Goal: Information Seeking & Learning: Find specific fact

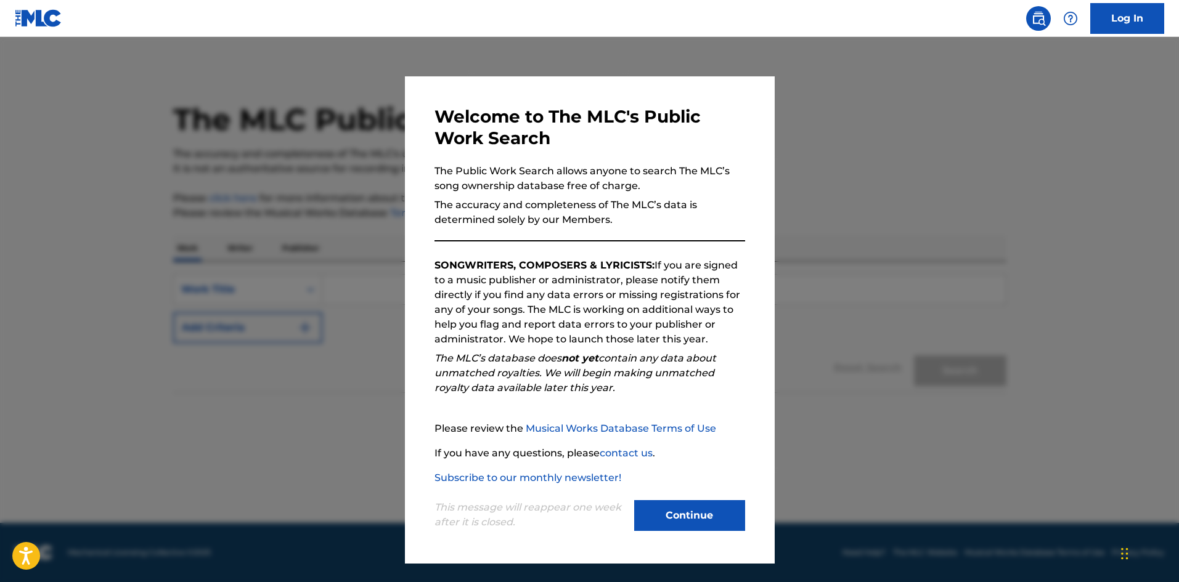
click at [647, 511] on button "Continue" at bounding box center [689, 515] width 111 height 31
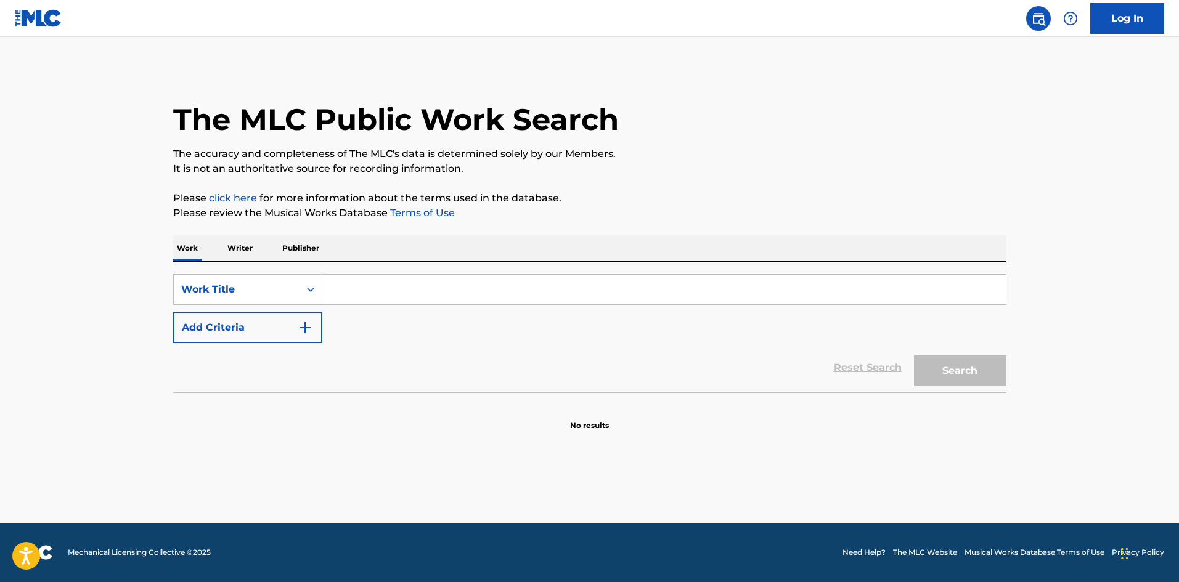
click at [341, 294] on input "Search Form" at bounding box center [663, 290] width 683 height 30
click at [314, 291] on icon "Search Form" at bounding box center [310, 289] width 12 height 12
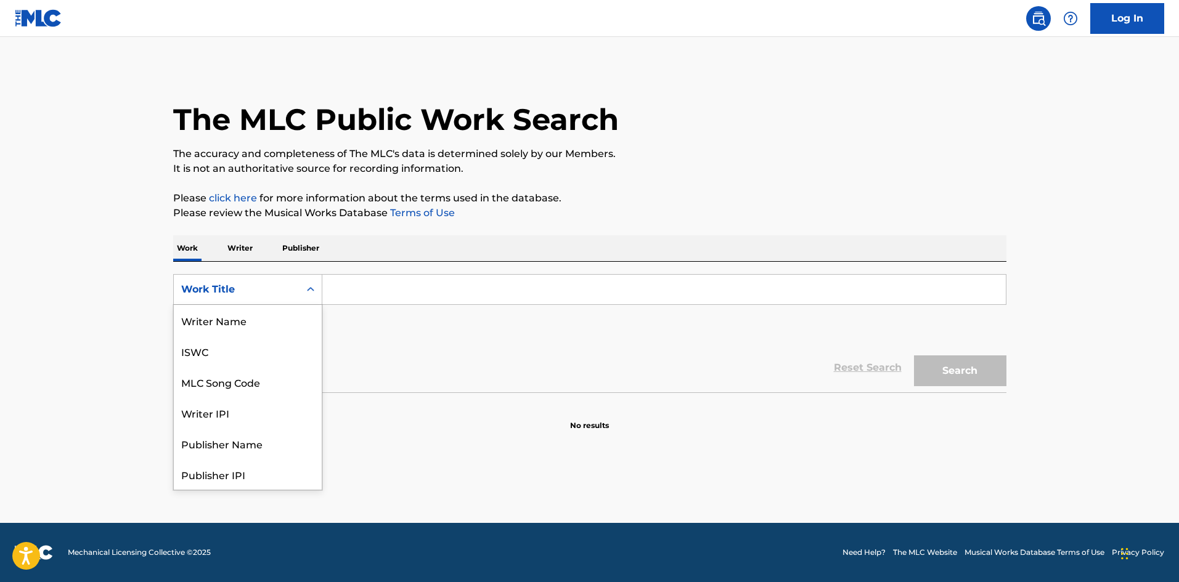
scroll to position [62, 0]
click at [254, 353] on div "Writer IPI" at bounding box center [248, 351] width 148 height 31
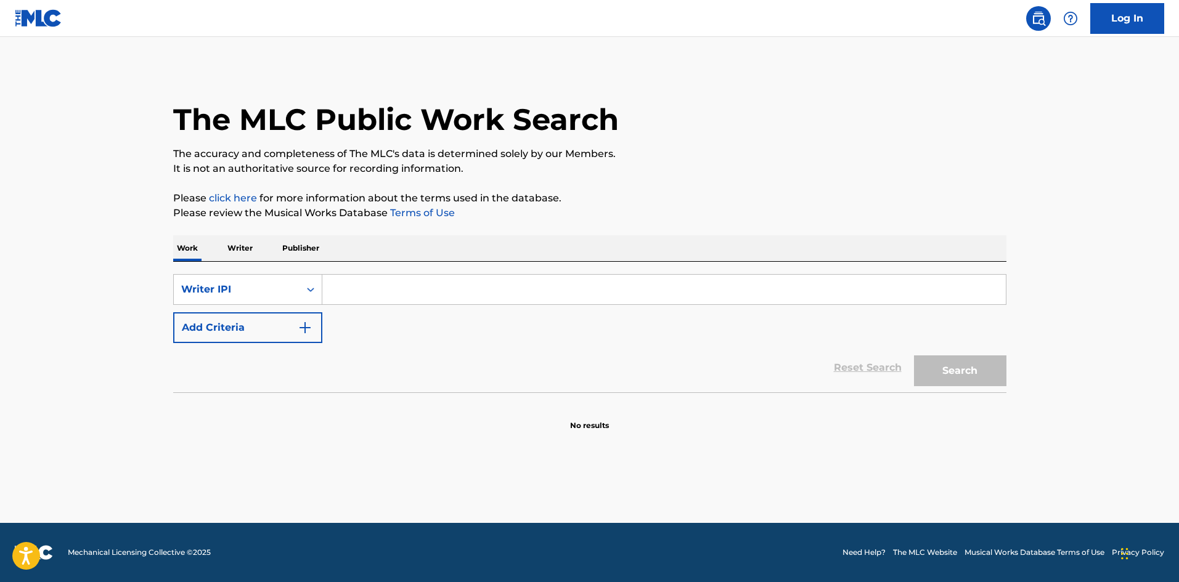
click at [354, 294] on input "Search Form" at bounding box center [663, 290] width 683 height 30
paste input "1075241281"
type input "1075241281"
click at [932, 362] on button "Search" at bounding box center [960, 371] width 92 height 31
click at [238, 248] on p "Writer" at bounding box center [240, 248] width 33 height 26
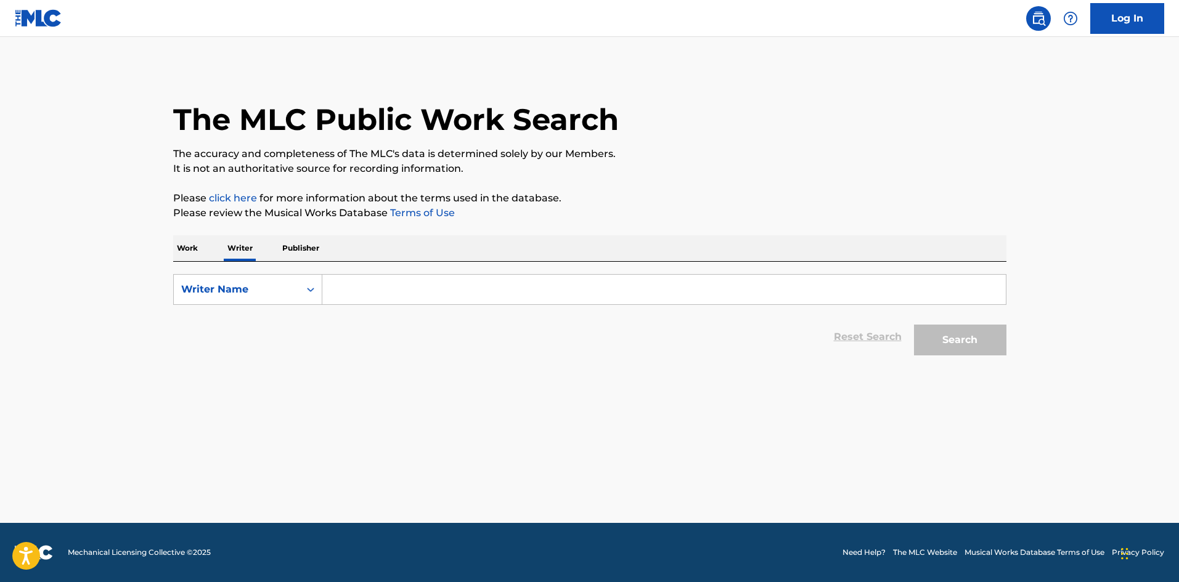
click at [356, 287] on input "Search Form" at bounding box center [663, 290] width 683 height 30
click at [303, 287] on div "Search Form" at bounding box center [310, 290] width 22 height 22
click at [280, 319] on div "Writer IPI" at bounding box center [248, 320] width 148 height 31
paste input "1075241281"
type input "1075241281"
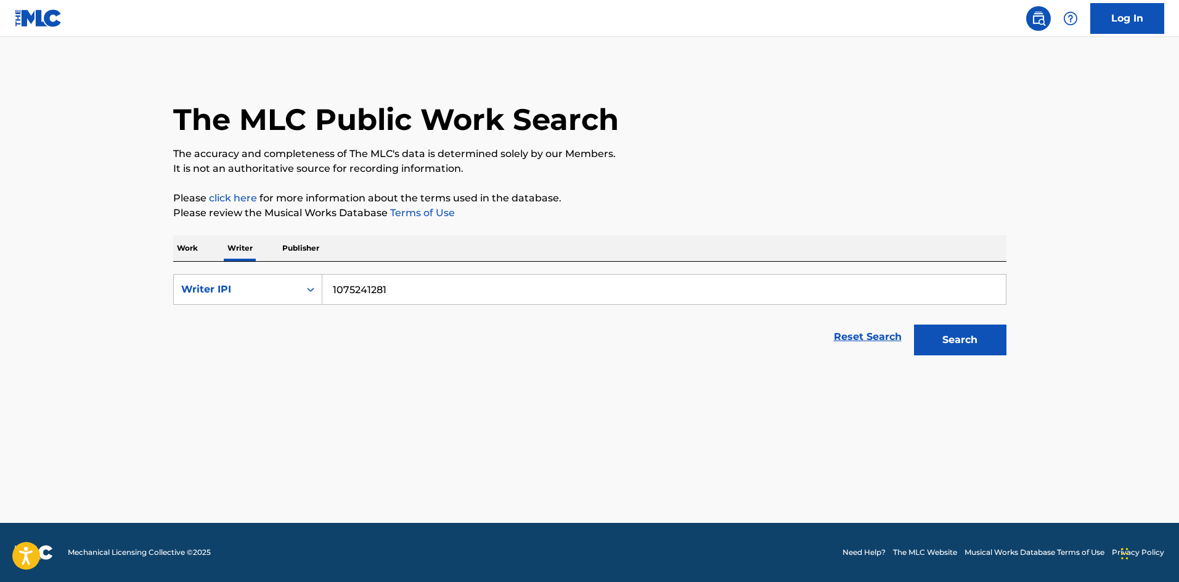
click at [961, 340] on button "Search" at bounding box center [960, 340] width 92 height 31
click at [932, 344] on button "Search" at bounding box center [960, 340] width 92 height 31
click at [290, 250] on p "Publisher" at bounding box center [301, 248] width 44 height 26
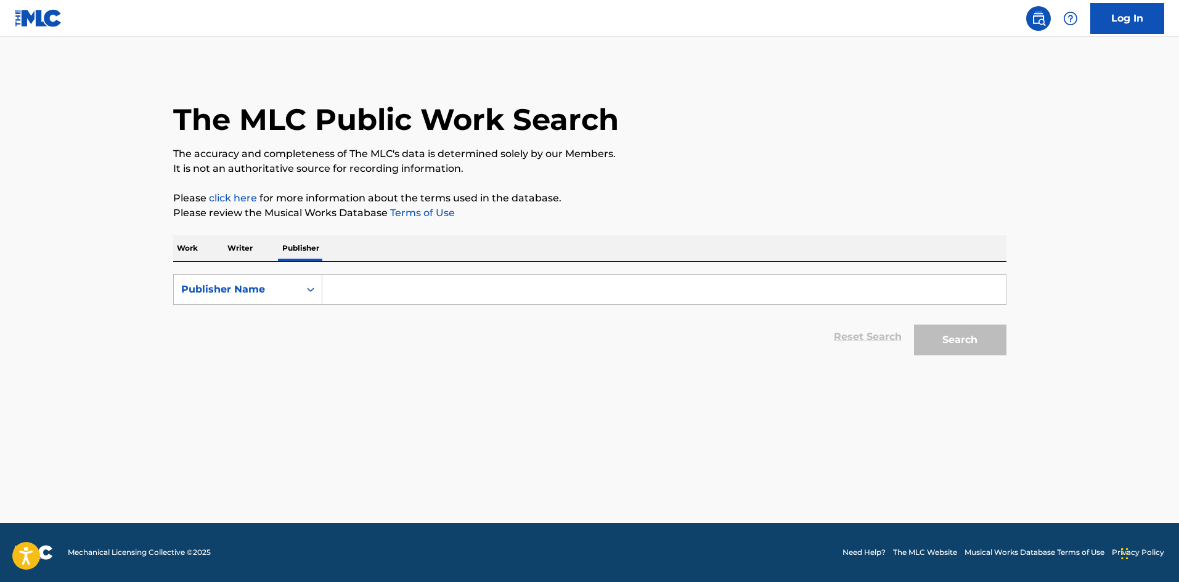
click at [248, 250] on p "Writer" at bounding box center [240, 248] width 33 height 26
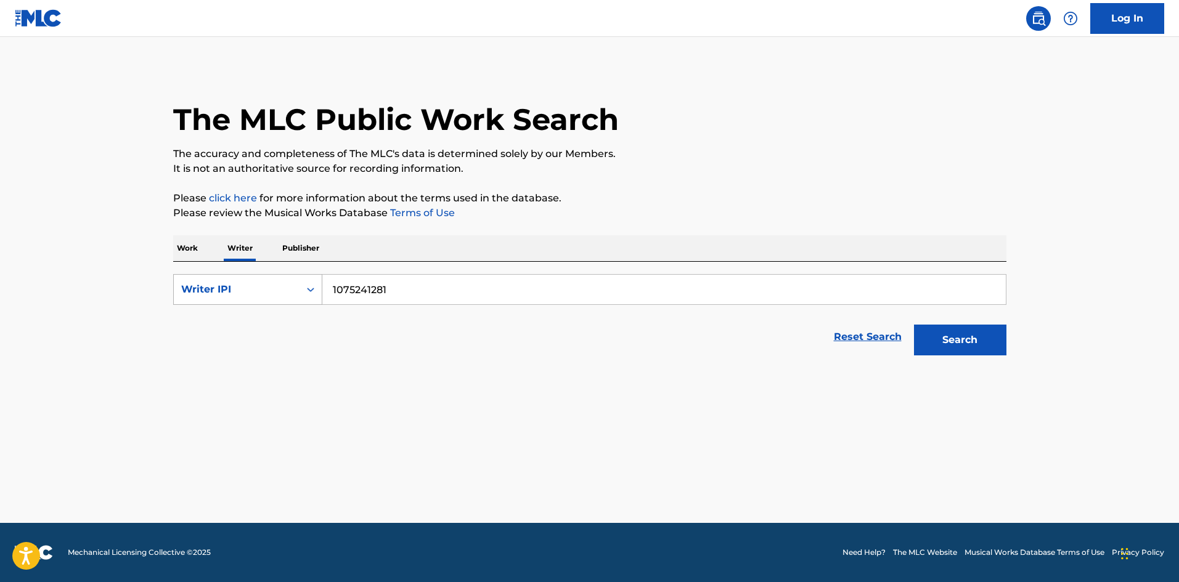
click at [246, 295] on div "Writer IPI" at bounding box center [236, 289] width 111 height 15
click at [245, 323] on div "Writer Name" at bounding box center [248, 320] width 148 height 31
click at [389, 295] on input "Search Form" at bounding box center [663, 290] width 683 height 30
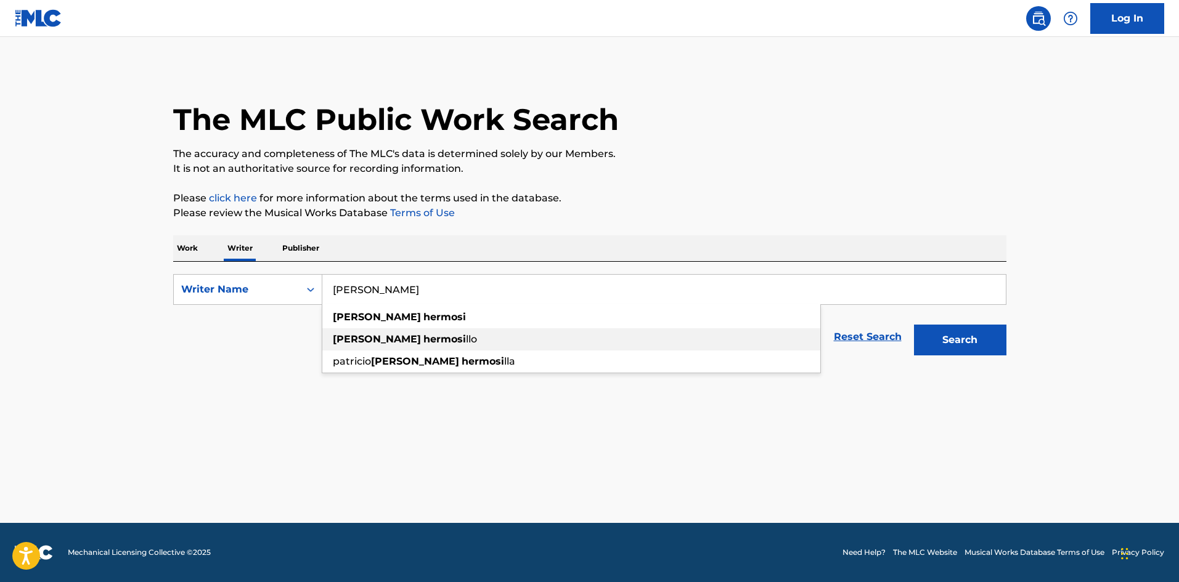
click at [421, 338] on span "Search Form" at bounding box center [422, 339] width 2 height 12
type input "[PERSON_NAME]"
click at [959, 347] on button "Search" at bounding box center [960, 340] width 92 height 31
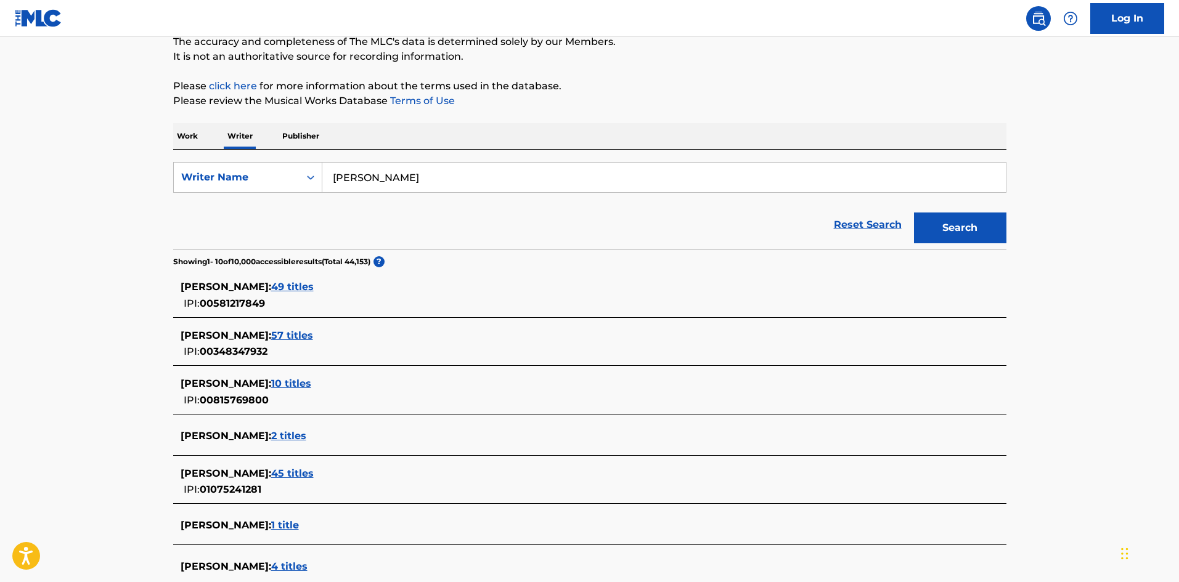
scroll to position [185, 0]
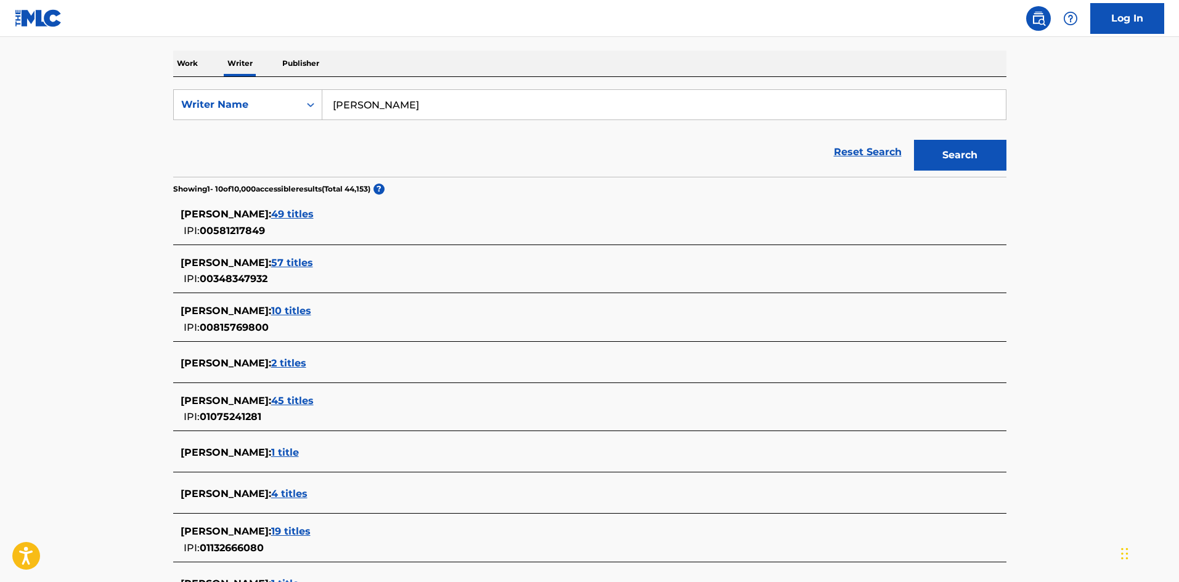
click at [314, 401] on span "45 titles" at bounding box center [292, 401] width 43 height 12
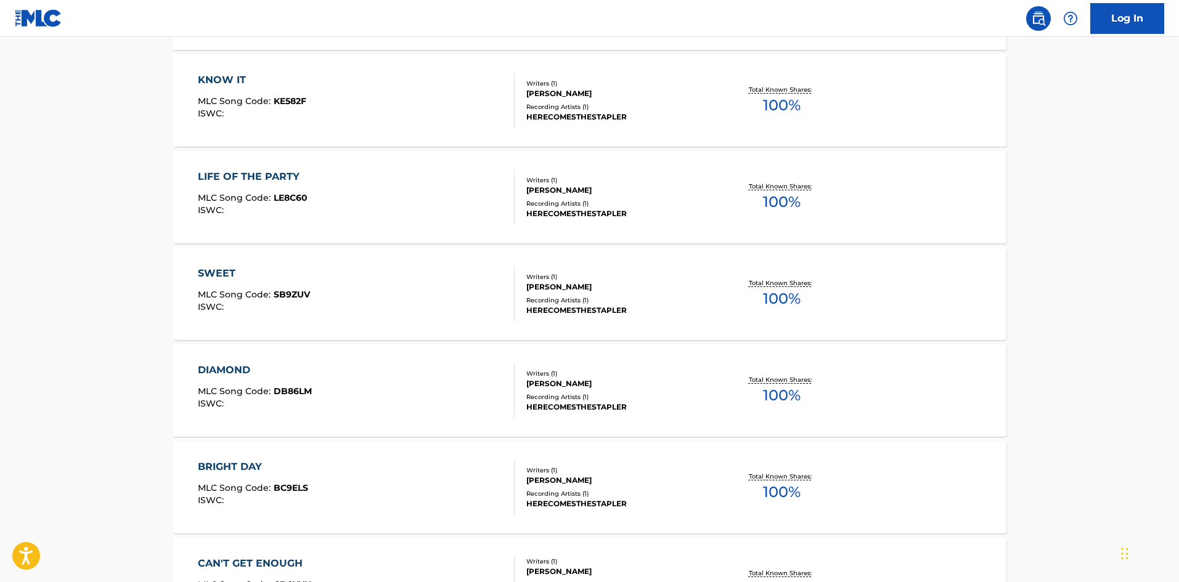
scroll to position [926, 0]
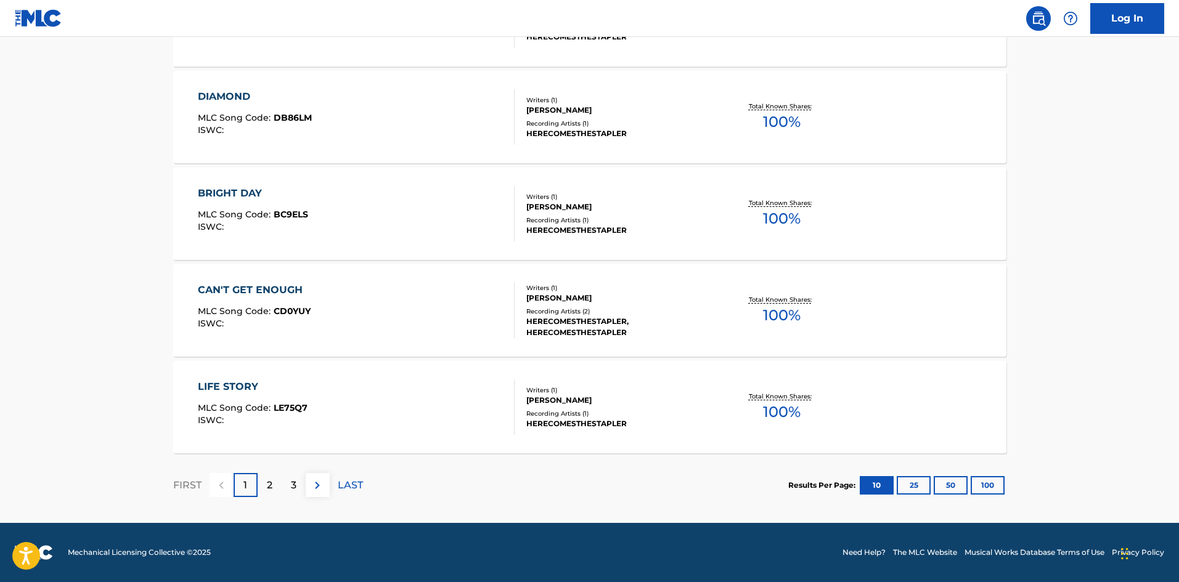
click at [291, 485] on p "3" at bounding box center [294, 485] width 6 height 15
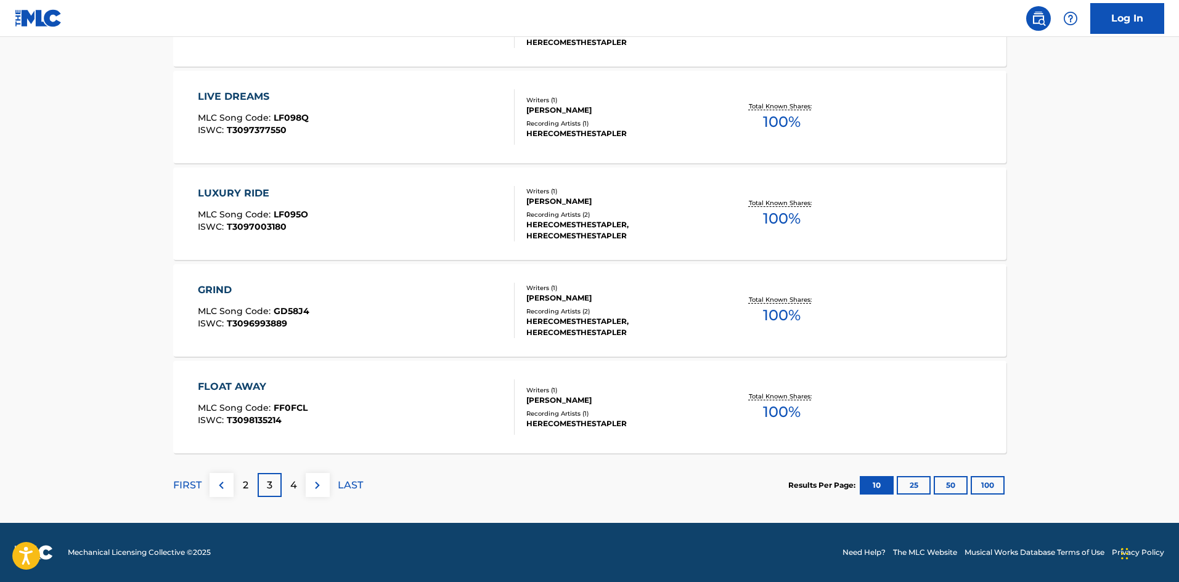
click at [246, 485] on p "2" at bounding box center [246, 485] width 6 height 15
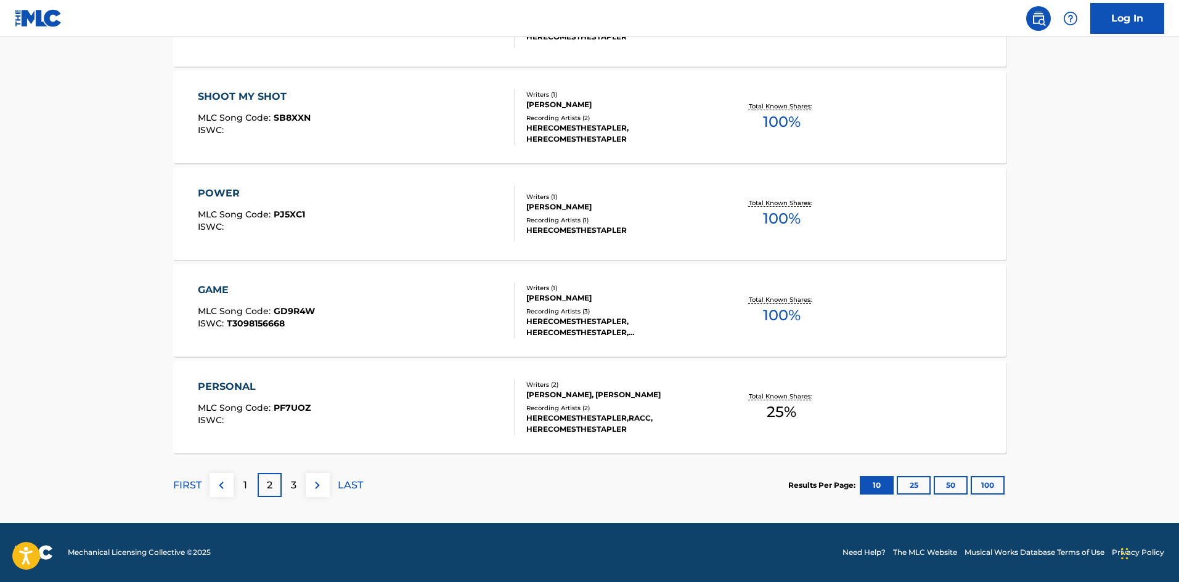
click at [586, 327] on div "HERECOMESTHESTAPLER, HERECOMESTHESTAPLER, HERECOMESTHESTAPLER" at bounding box center [619, 327] width 186 height 22
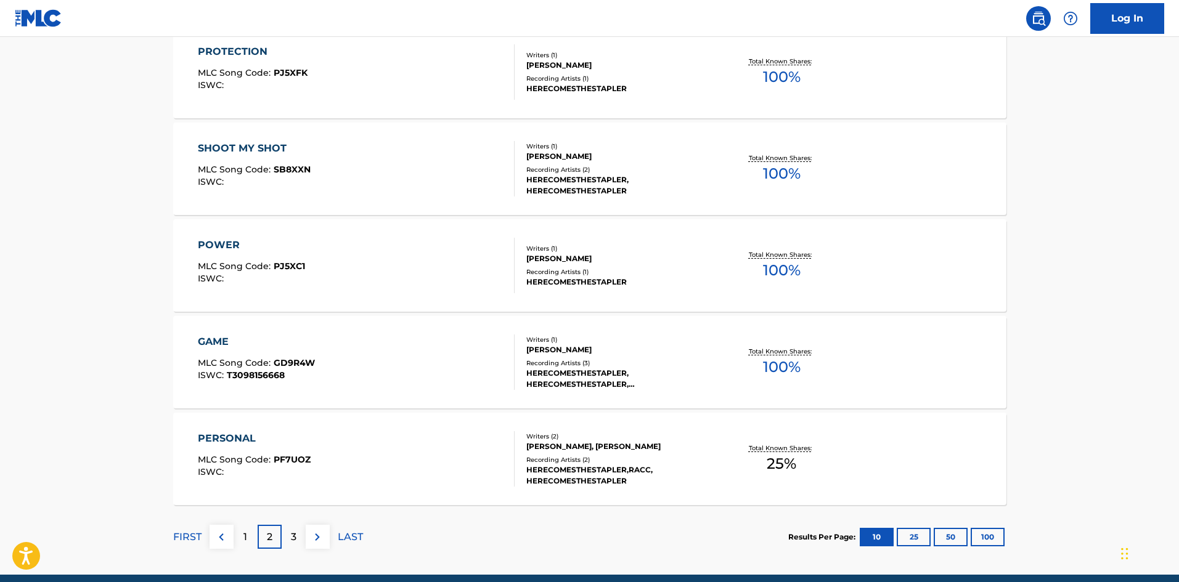
scroll to position [926, 0]
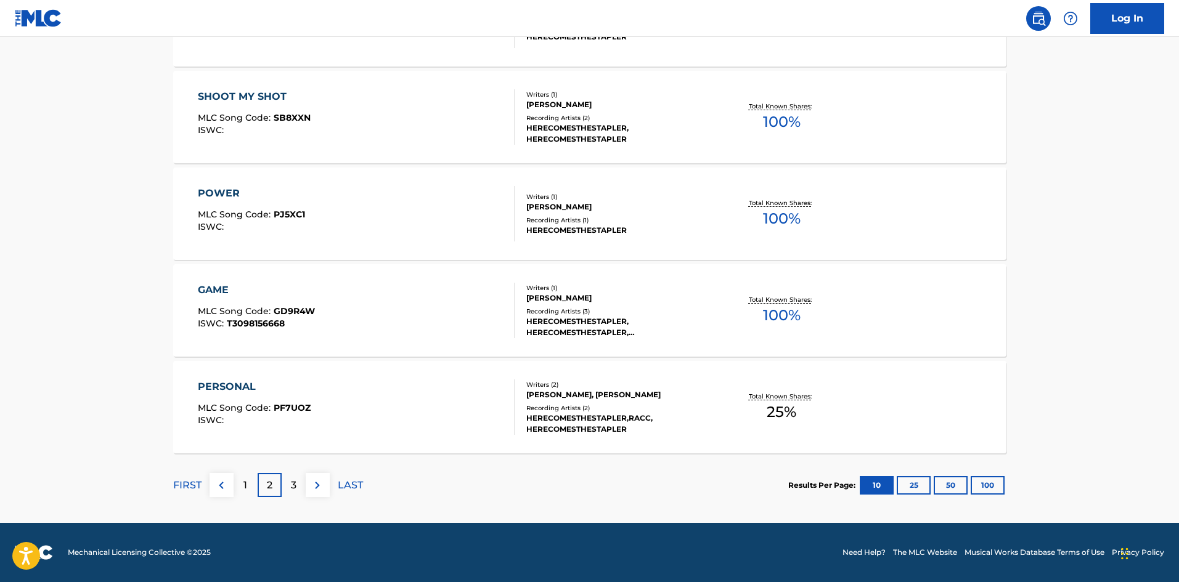
click at [416, 420] on div "PERSONAL MLC Song Code : PF7UOZ ISWC :" at bounding box center [356, 407] width 317 height 55
